Goal: Transaction & Acquisition: Book appointment/travel/reservation

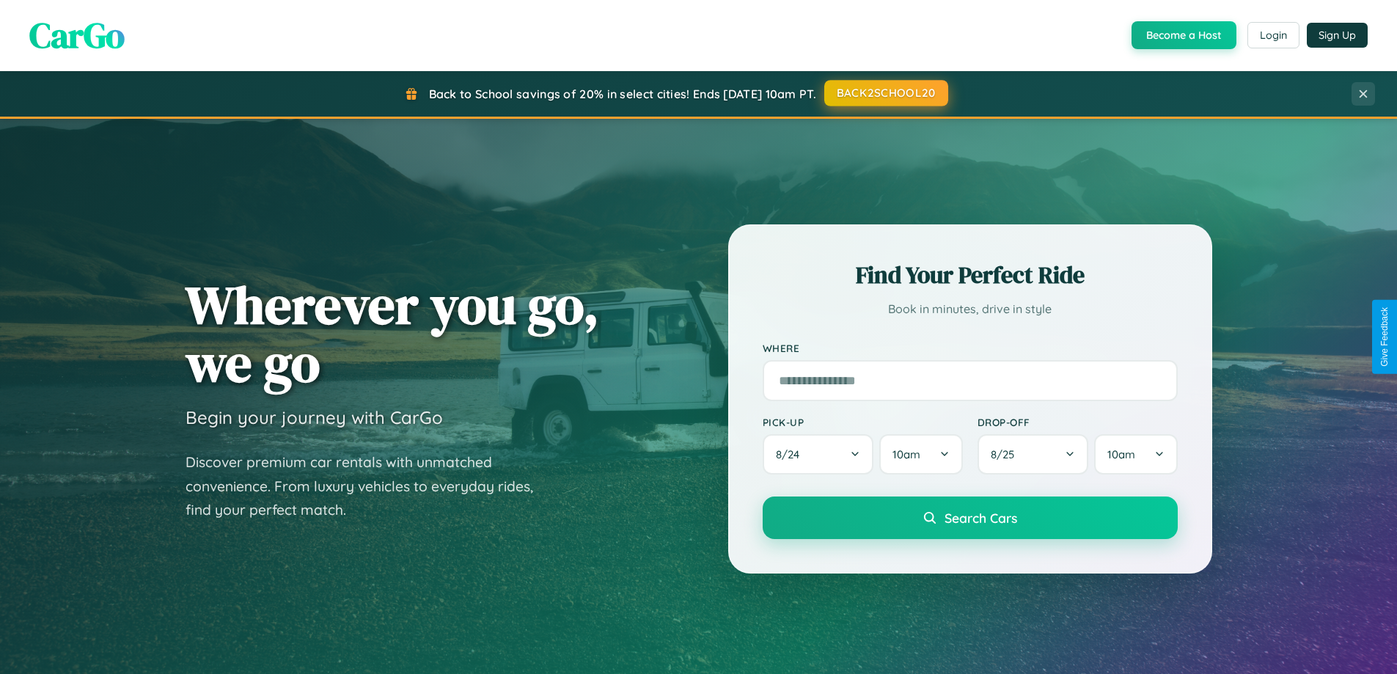
click at [885, 93] on button "BACK2SCHOOL20" at bounding box center [887, 93] width 124 height 26
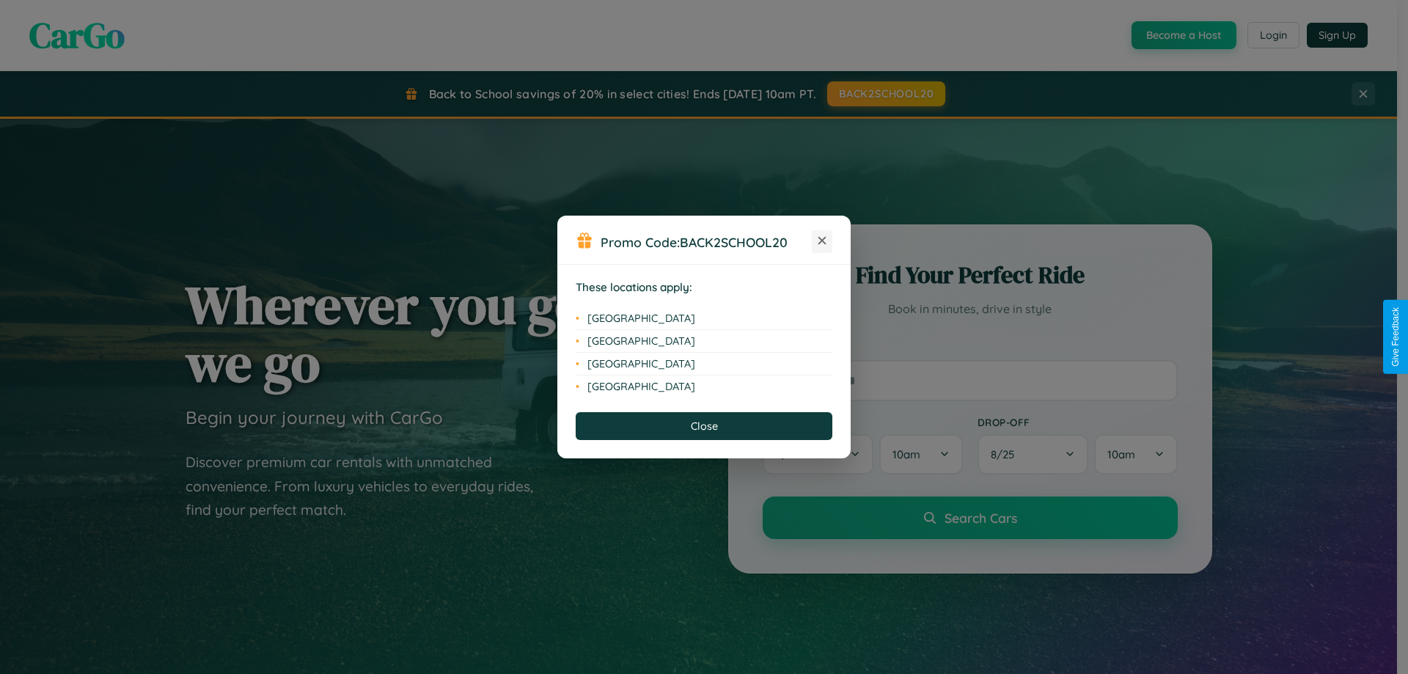
click at [822, 241] on icon at bounding box center [823, 241] width 8 height 8
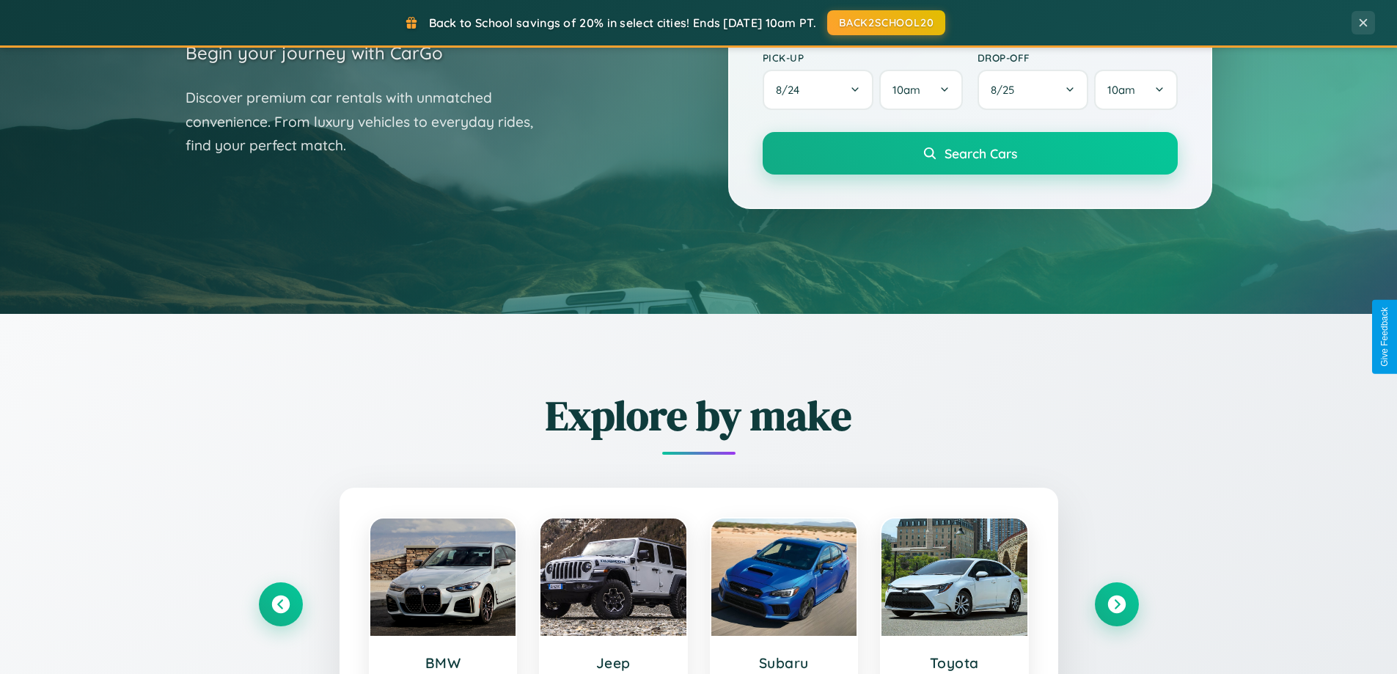
scroll to position [632, 0]
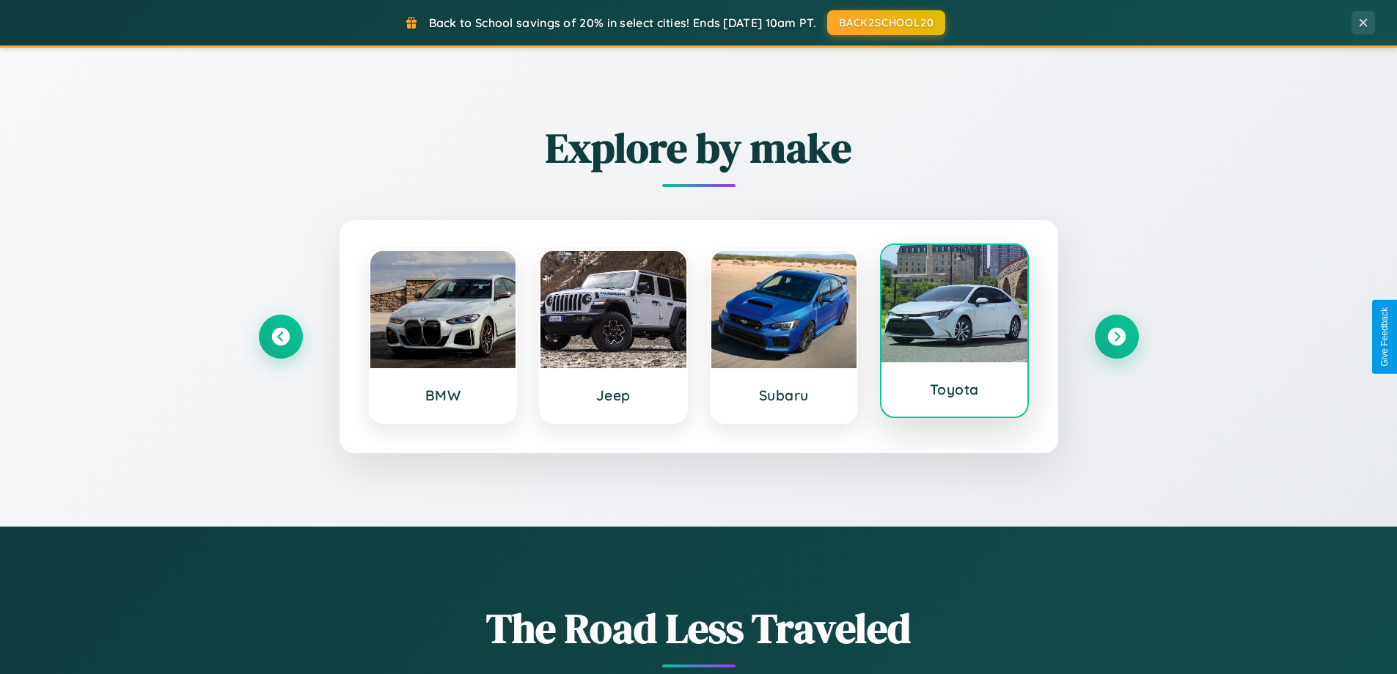
click at [954, 335] on div at bounding box center [955, 303] width 146 height 117
